Goal: Task Accomplishment & Management: Manage account settings

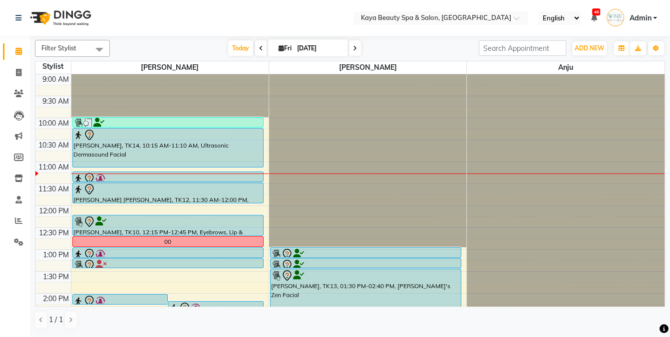
scroll to position [44, 0]
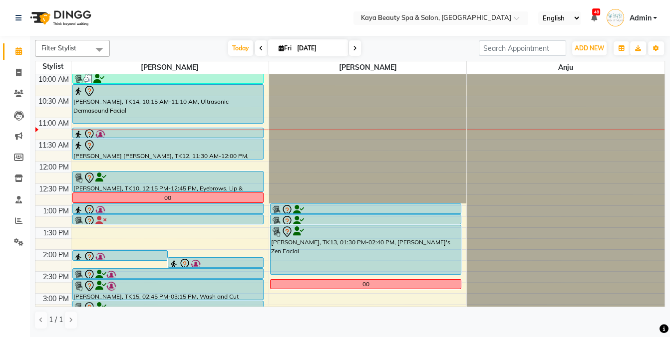
click at [170, 99] on div "[PERSON_NAME], TK14, 10:15 AM-11:10 AM, Ultrasonic Dermasound Facial" at bounding box center [168, 104] width 190 height 38
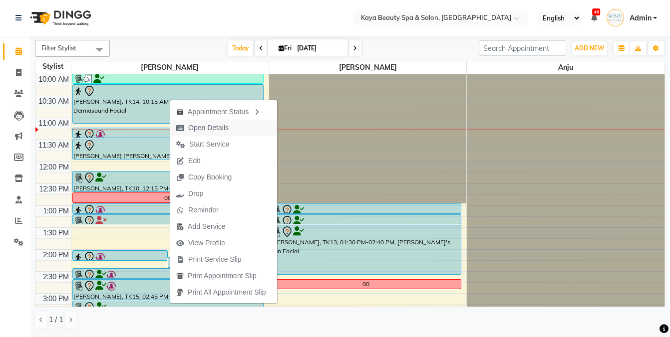
click at [208, 126] on span "Open Details" at bounding box center [208, 128] width 40 height 10
select select "7"
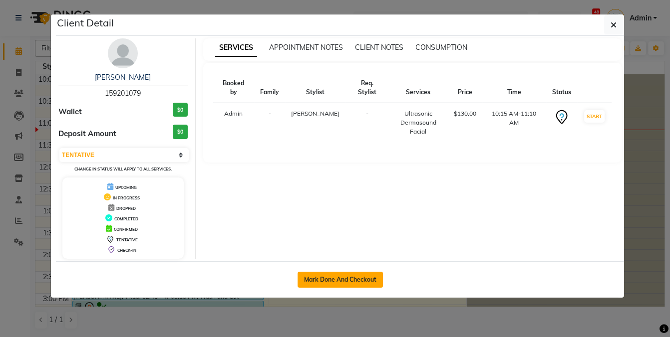
click at [348, 280] on button "Mark Done And Checkout" at bounding box center [339, 280] width 85 height 16
select select "service"
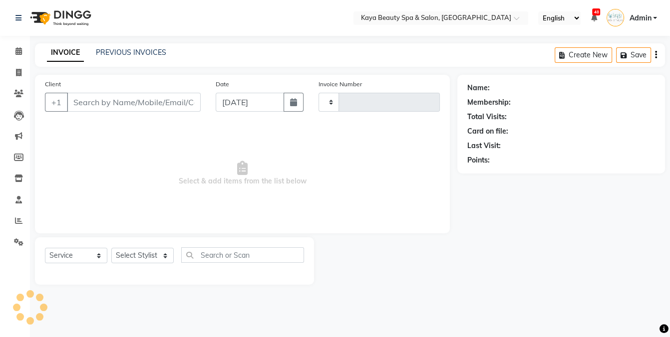
type input "1137"
select select "3896"
select select "19099"
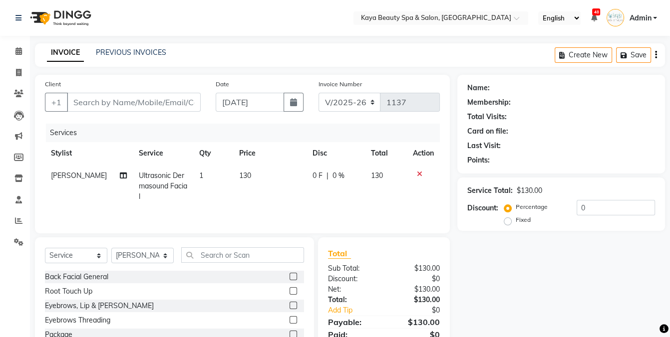
type input "59201079"
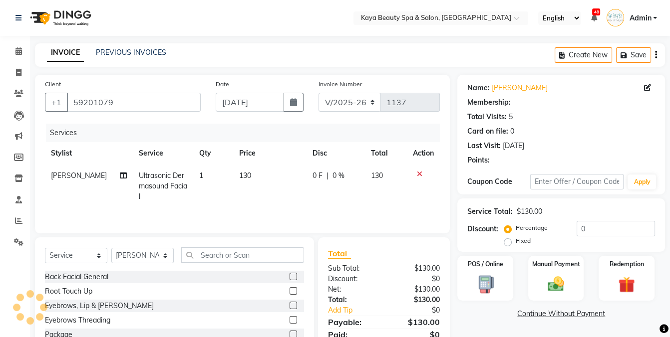
select select "1: Object"
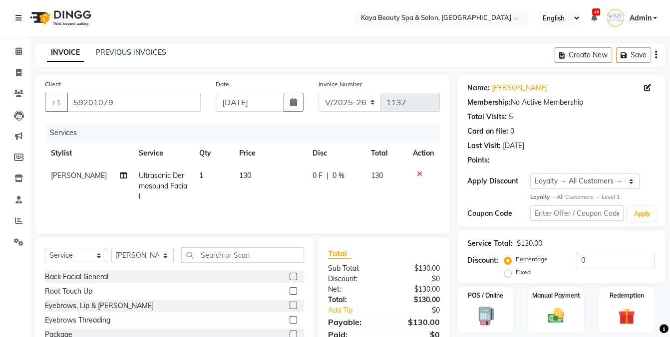
click at [320, 175] on div "0 F | 0 %" at bounding box center [335, 176] width 47 height 10
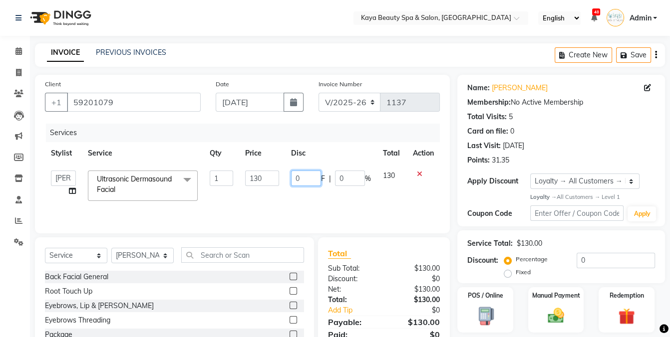
drag, startPoint x: 305, startPoint y: 175, endPoint x: 263, endPoint y: 187, distance: 43.1
click at [263, 187] on tr "Anita Hastir Anju Narinder Kaur Ultrasonic Dermasound Facial x Back Facial Gene…" at bounding box center [242, 186] width 395 height 42
type input "20"
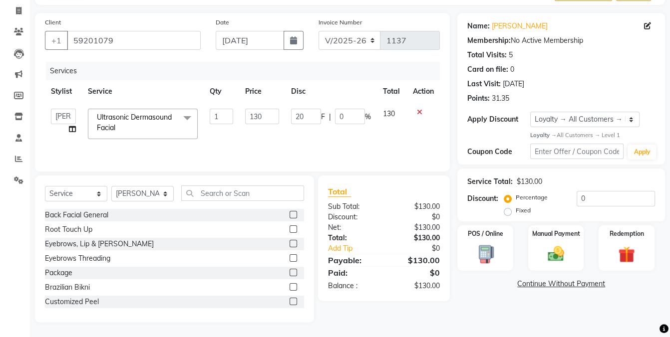
click at [490, 296] on div "Name: Sonia Chabra Membership: No Active Membership Total Visits: 5 Card on fil…" at bounding box center [564, 168] width 215 height 310
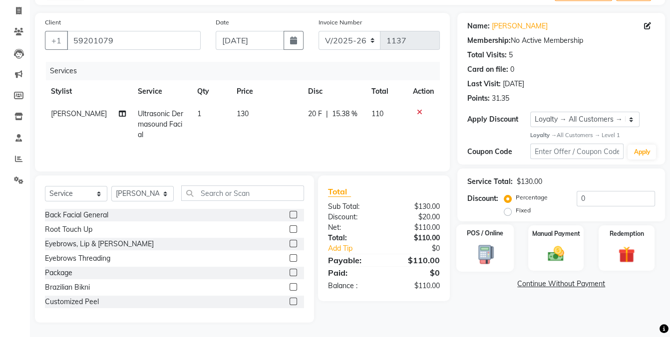
click at [488, 255] on img at bounding box center [485, 254] width 28 height 20
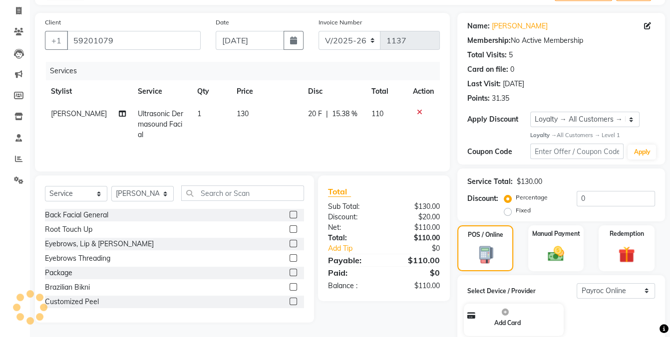
scroll to position [129, 0]
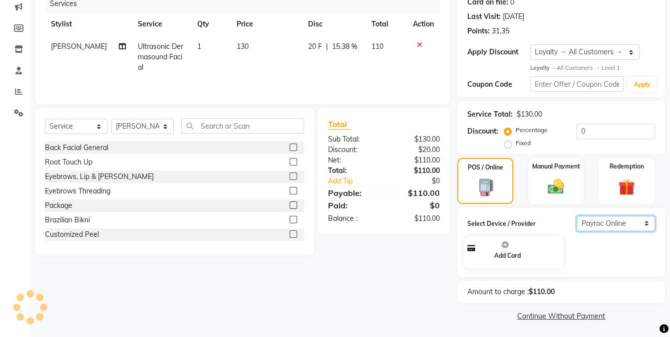
click at [602, 223] on select "Select Payroc Online Clover Mini New" at bounding box center [615, 223] width 78 height 15
select select "38"
click at [576, 231] on select "Select Payroc Online Clover Mini New" at bounding box center [615, 223] width 78 height 15
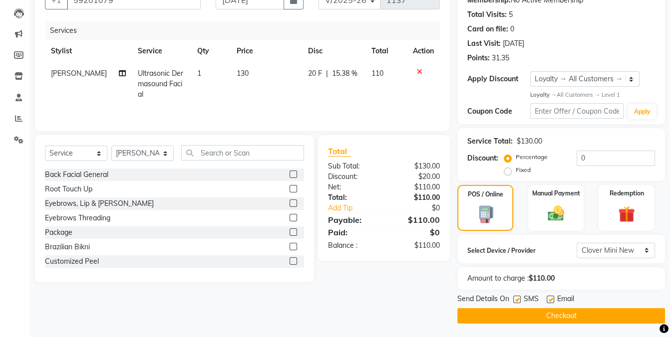
click at [516, 298] on label at bounding box center [516, 299] width 7 height 7
click at [516, 298] on input "checkbox" at bounding box center [516, 300] width 6 height 6
checkbox input "false"
click at [556, 315] on button "Checkout" at bounding box center [561, 315] width 208 height 15
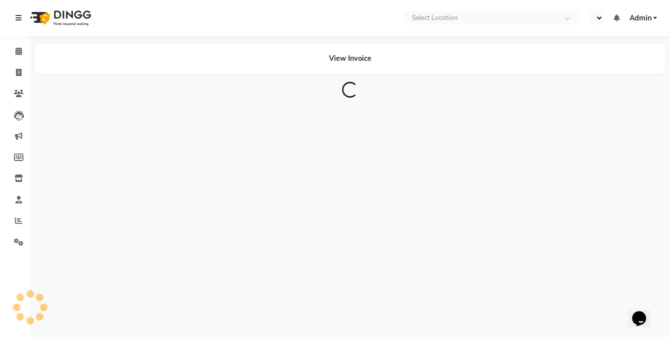
select select "en"
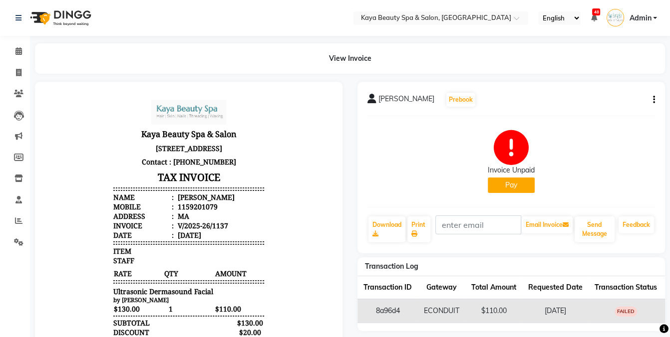
click at [516, 187] on button "Pay" at bounding box center [510, 185] width 47 height 15
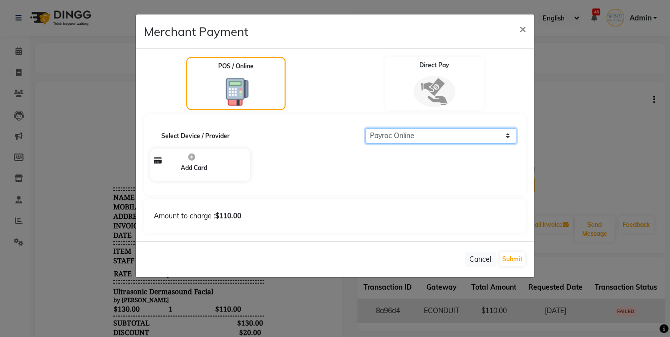
click at [398, 133] on select "Select Payroc Online Clover Mini New" at bounding box center [440, 135] width 151 height 15
select select "38"
click at [365, 128] on select "Select Payroc Online Clover Mini New" at bounding box center [440, 135] width 151 height 15
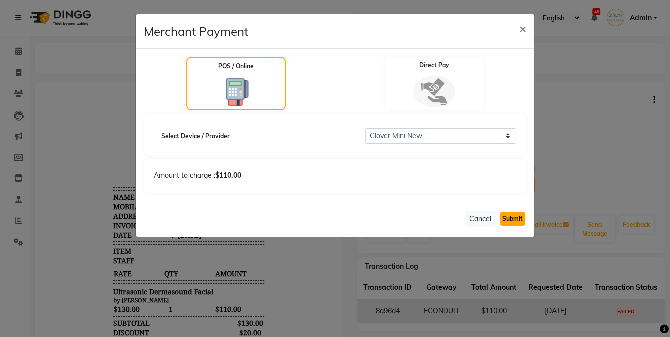
click at [518, 216] on button "Submit" at bounding box center [511, 219] width 25 height 14
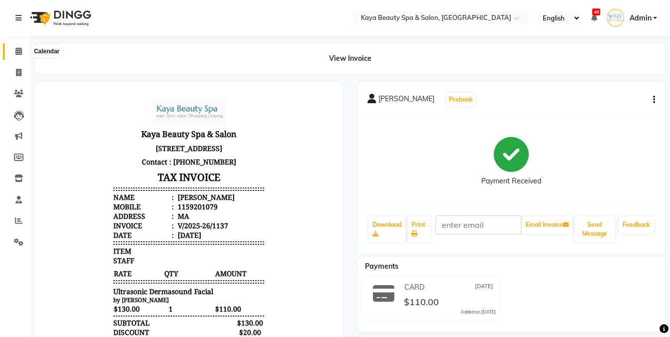
click at [15, 49] on icon at bounding box center [18, 50] width 6 height 7
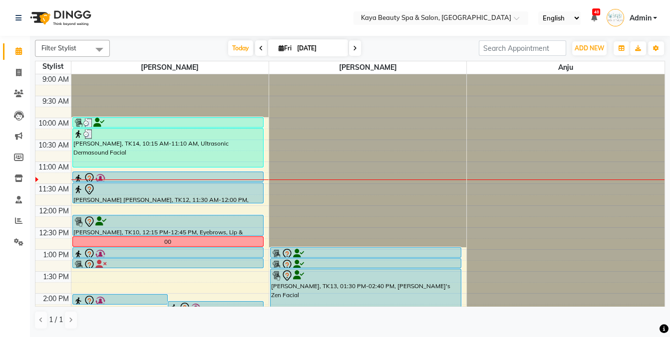
click at [221, 173] on div at bounding box center [167, 179] width 189 height 12
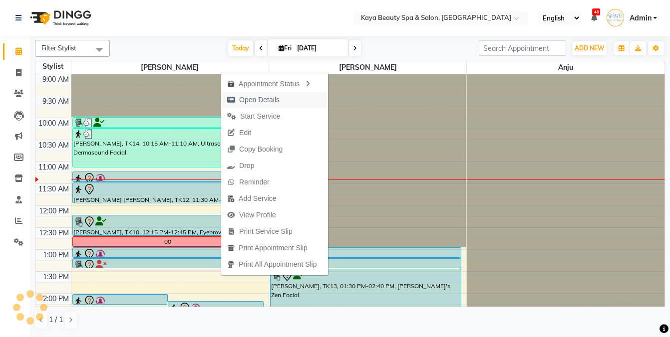
click at [261, 99] on span "Open Details" at bounding box center [259, 100] width 40 height 10
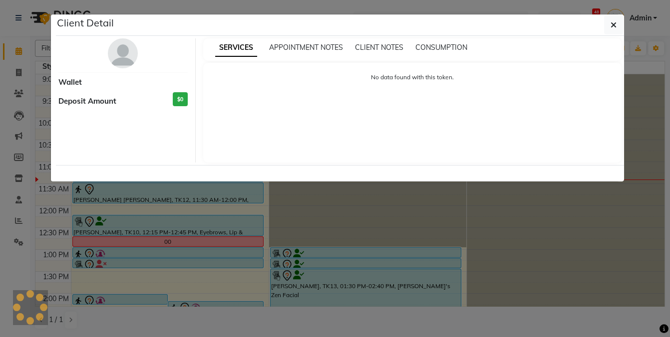
select select "7"
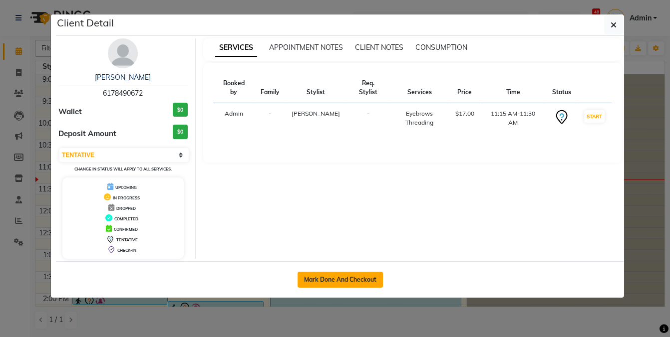
click at [342, 277] on button "Mark Done And Checkout" at bounding box center [339, 280] width 85 height 16
select select "service"
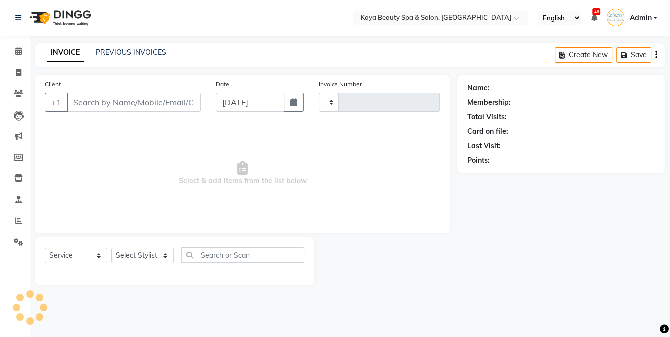
type input "1138"
select select "3896"
select select "19099"
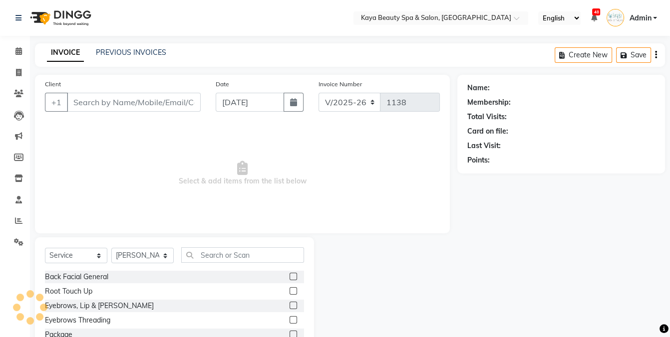
type input "6178490672"
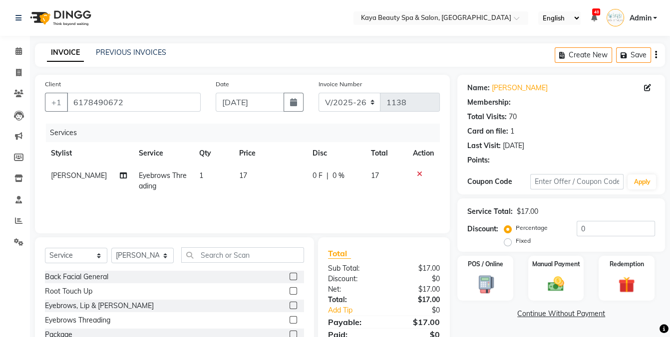
select select "1: Object"
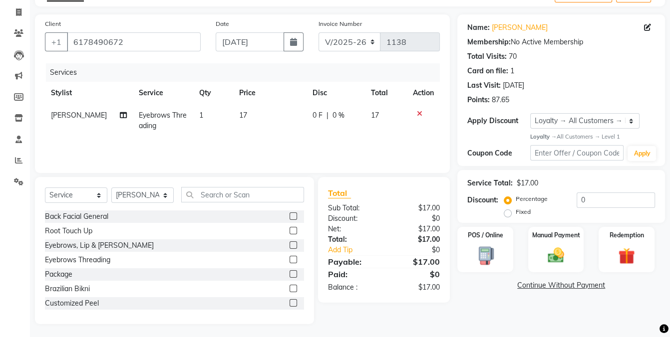
scroll to position [62, 0]
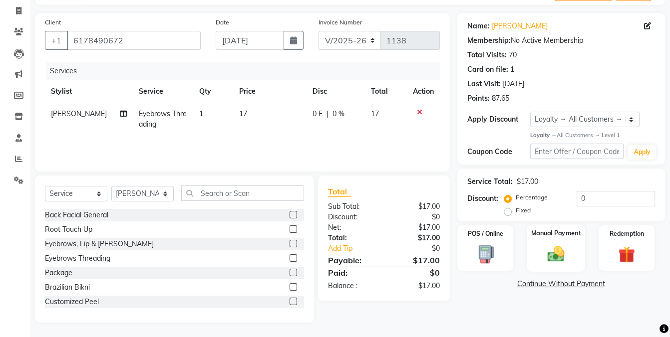
drag, startPoint x: 492, startPoint y: 244, endPoint x: 535, endPoint y: 268, distance: 48.7
click at [493, 244] on img at bounding box center [484, 254] width 27 height 20
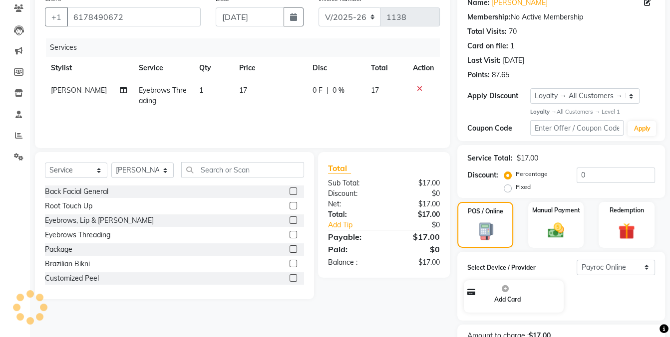
scroll to position [143, 0]
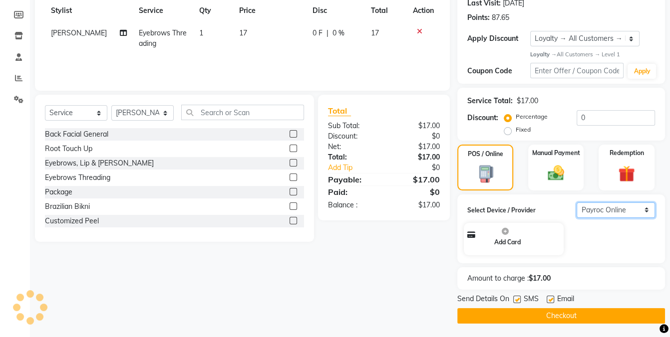
click at [618, 212] on select "Select Payroc Online Clover Mini New" at bounding box center [615, 210] width 78 height 15
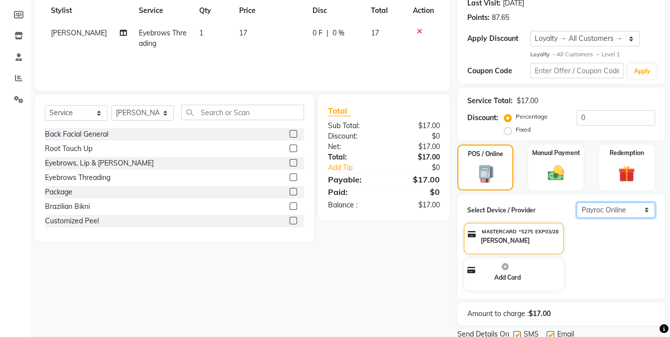
select select "38"
click at [576, 218] on select "Select Payroc Online Clover Mini New" at bounding box center [615, 210] width 78 height 15
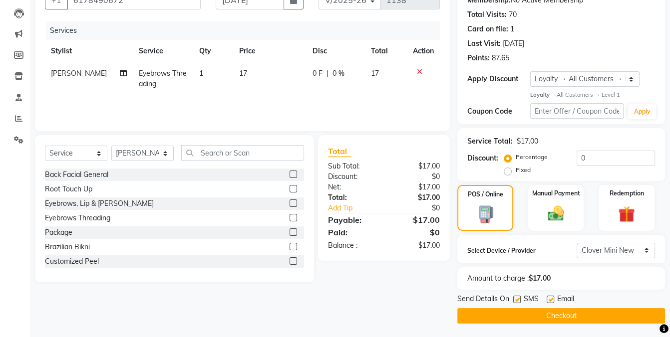
click at [517, 301] on label at bounding box center [516, 299] width 7 height 7
click at [517, 301] on input "checkbox" at bounding box center [516, 300] width 6 height 6
checkbox input "false"
click at [509, 318] on button "Checkout" at bounding box center [561, 315] width 208 height 15
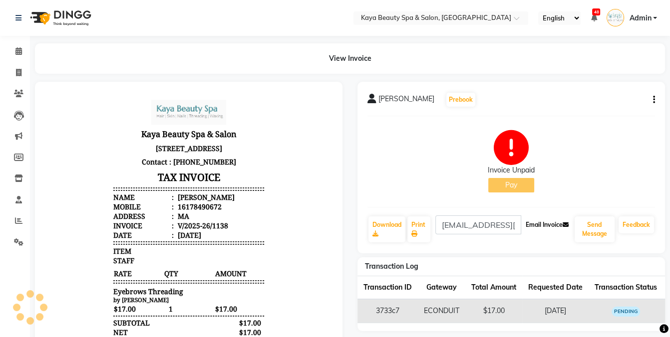
click at [541, 221] on button "Email Invoice" at bounding box center [546, 225] width 51 height 17
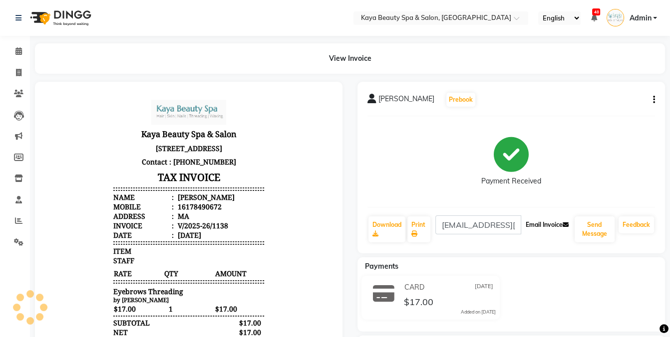
click at [531, 228] on button "Email Invoice" at bounding box center [546, 225] width 51 height 17
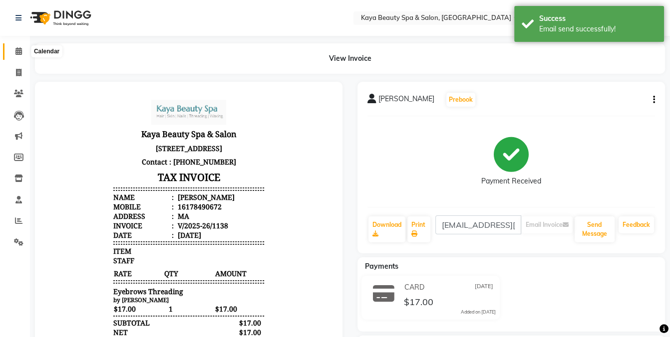
click at [18, 52] on icon at bounding box center [18, 50] width 6 height 7
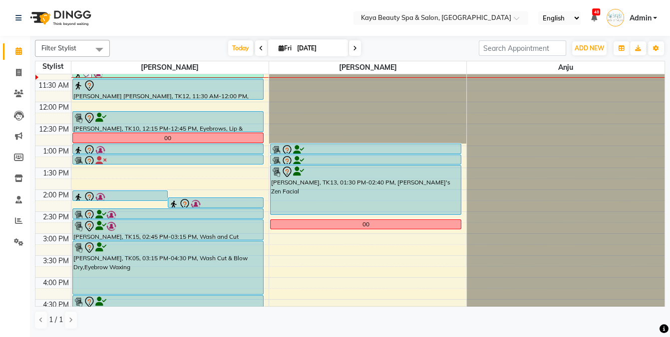
scroll to position [104, 0]
click at [172, 121] on div at bounding box center [167, 118] width 189 height 12
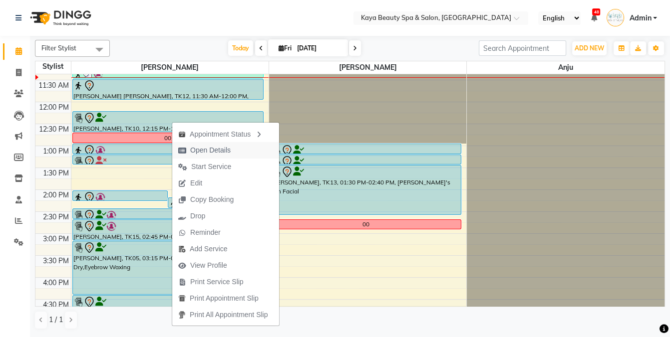
click at [202, 149] on span "Open Details" at bounding box center [210, 150] width 40 height 10
select select "7"
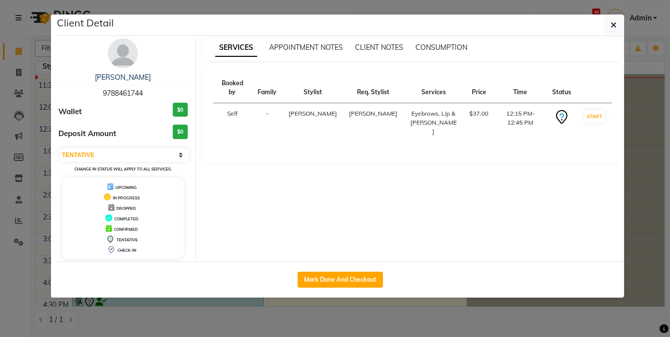
click at [192, 308] on ngb-modal-window "Client Detail [PERSON_NAME] 9788461744 Wallet $0 Deposit Amount $0 Select IN SE…" at bounding box center [335, 168] width 670 height 337
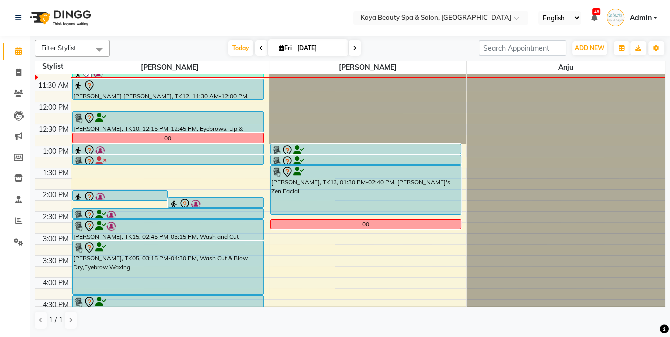
scroll to position [94, 0]
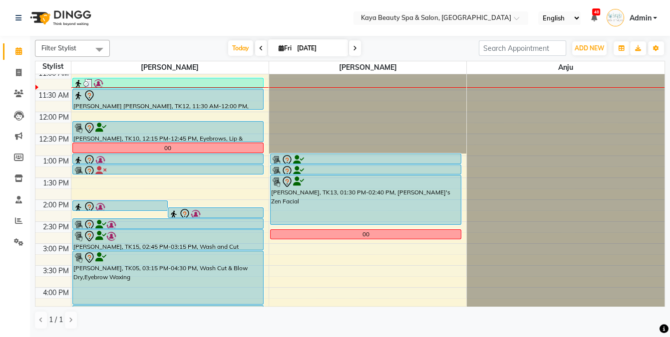
click at [179, 100] on div at bounding box center [167, 96] width 189 height 12
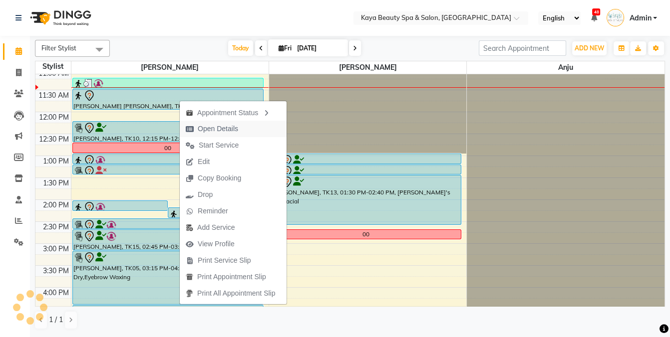
click at [206, 130] on span "Open Details" at bounding box center [218, 129] width 40 height 10
select select "7"
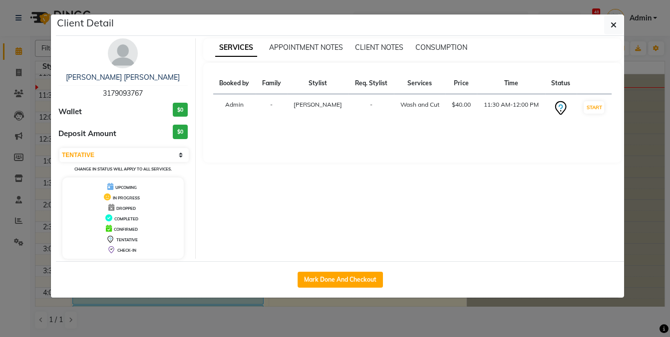
click at [187, 329] on ngb-modal-window "Client Detail [PERSON_NAME] [PERSON_NAME] 3179093767 Wallet $0 Deposit Amount $…" at bounding box center [335, 168] width 670 height 337
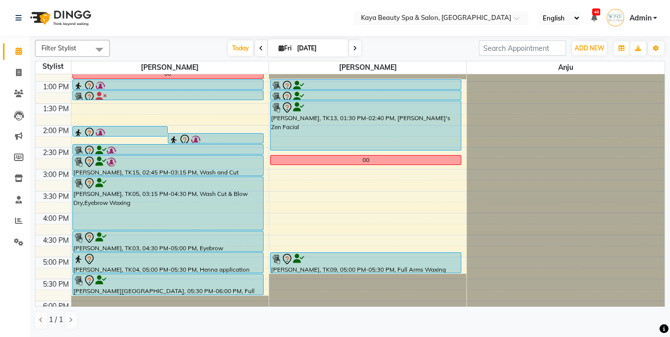
scroll to position [176, 0]
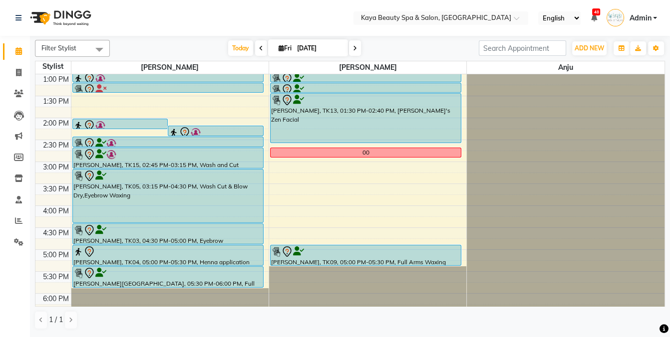
click at [353, 48] on icon at bounding box center [355, 48] width 4 height 6
type input "[DATE]"
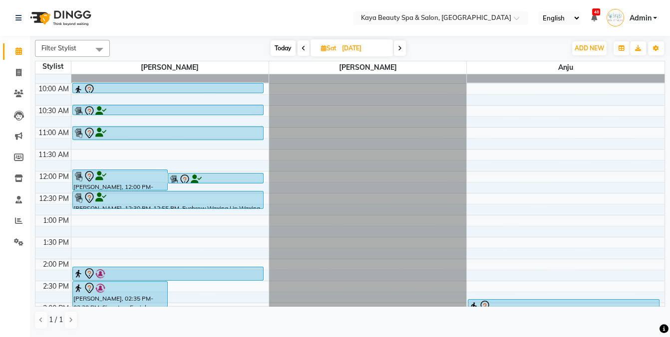
scroll to position [34, 0]
click at [86, 135] on icon at bounding box center [89, 134] width 12 height 12
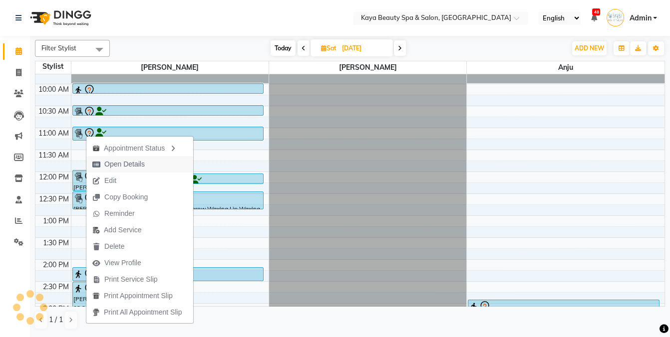
click at [109, 164] on span "Open Details" at bounding box center [124, 164] width 40 height 10
select select "7"
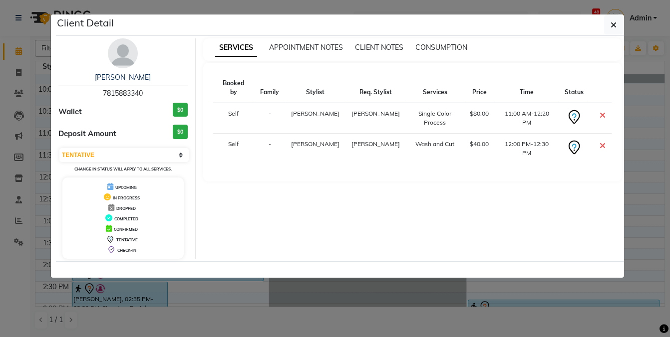
click at [348, 286] on ngb-modal-window "Client Detail [PERSON_NAME] 7815883340 Wallet $0 Deposit Amount $0 Select CONFI…" at bounding box center [335, 168] width 670 height 337
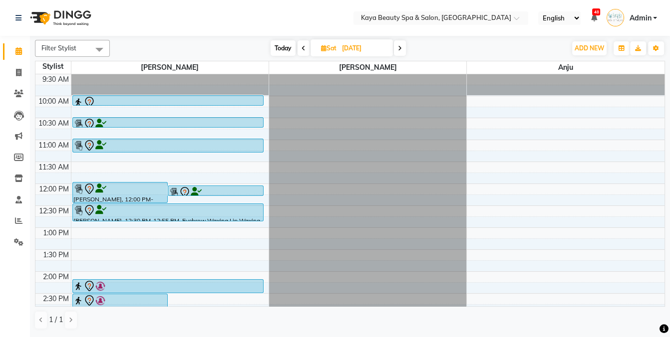
scroll to position [19, 0]
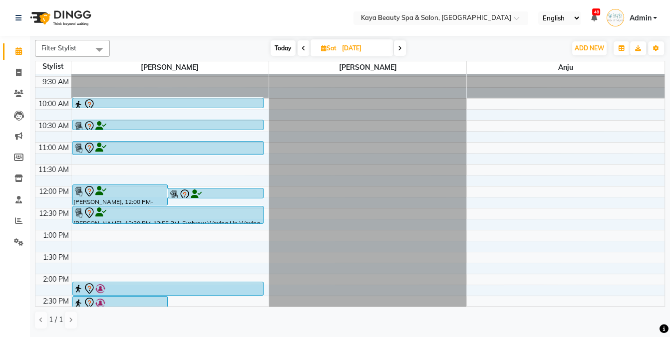
click at [97, 148] on icon at bounding box center [100, 148] width 11 height 0
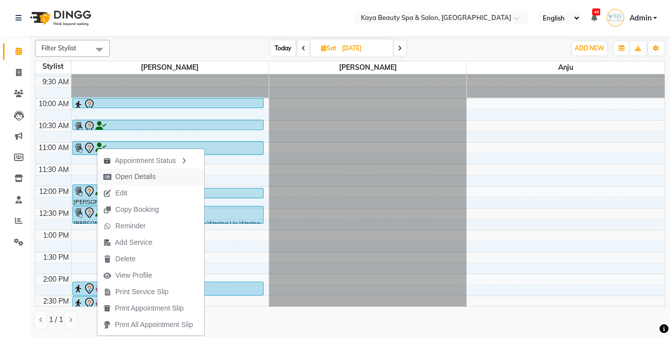
click at [127, 179] on span "Open Details" at bounding box center [135, 177] width 40 height 10
select select "7"
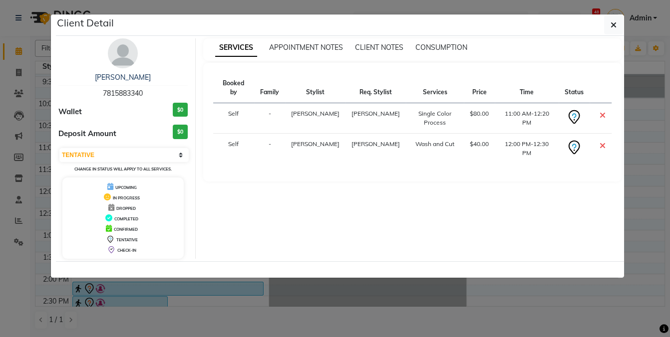
click at [518, 284] on ngb-modal-window "Client Detail [PERSON_NAME] 7815883340 Wallet $0 Deposit Amount $0 Select CONFI…" at bounding box center [335, 168] width 670 height 337
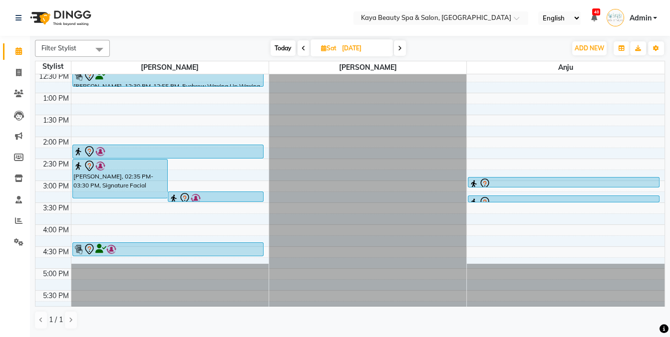
scroll to position [0, 0]
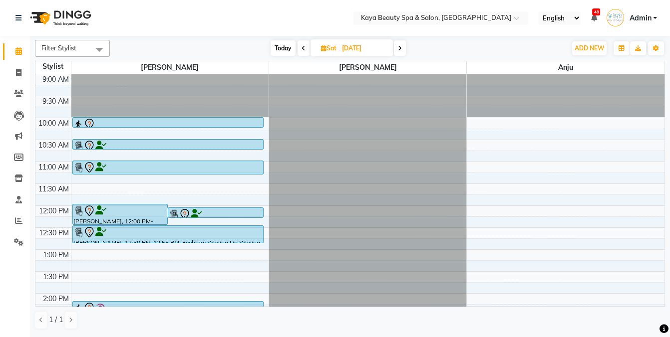
click at [286, 45] on span "Today" at bounding box center [282, 47] width 25 height 15
type input "[DATE]"
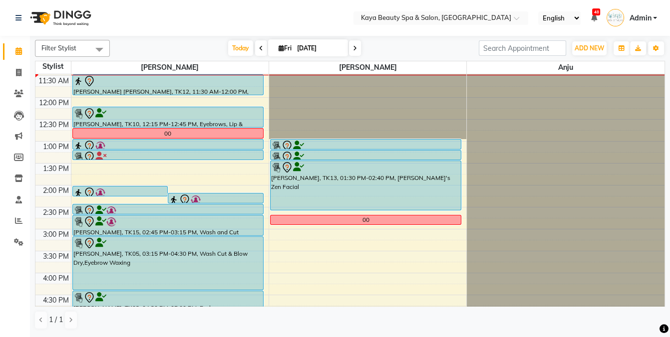
scroll to position [96, 0]
